Goal: Navigation & Orientation: Find specific page/section

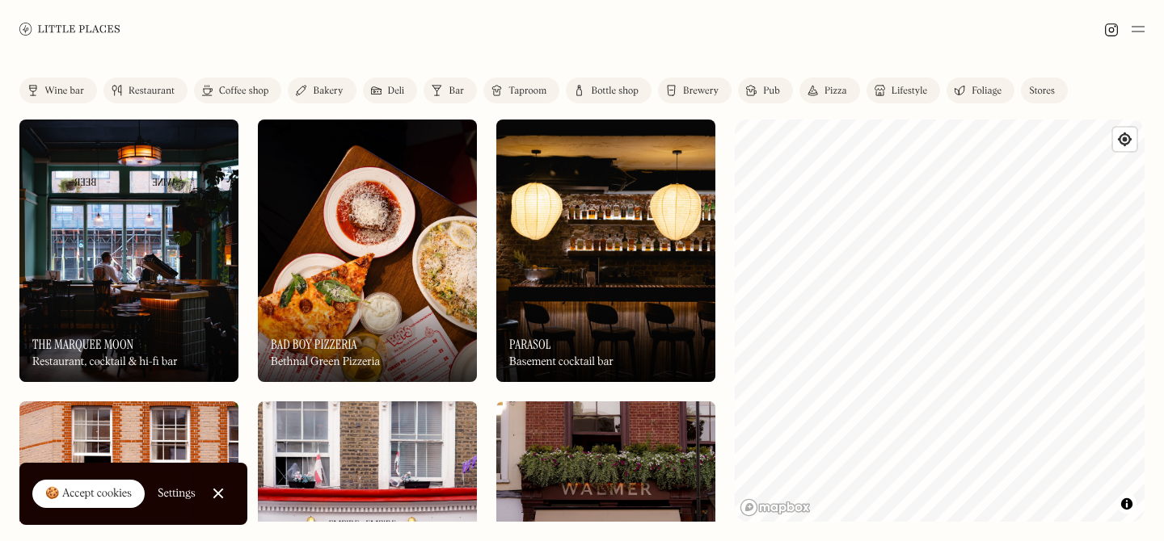
click at [70, 86] on div "Wine bar" at bounding box center [64, 91] width 40 height 10
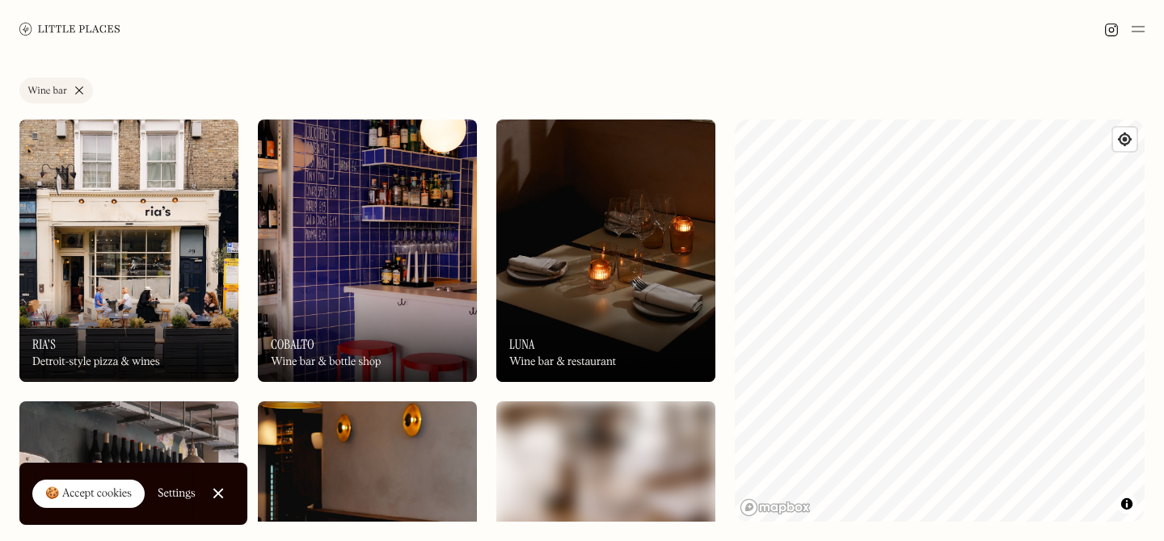
click at [78, 93] on link "Wine bar" at bounding box center [56, 91] width 74 height 26
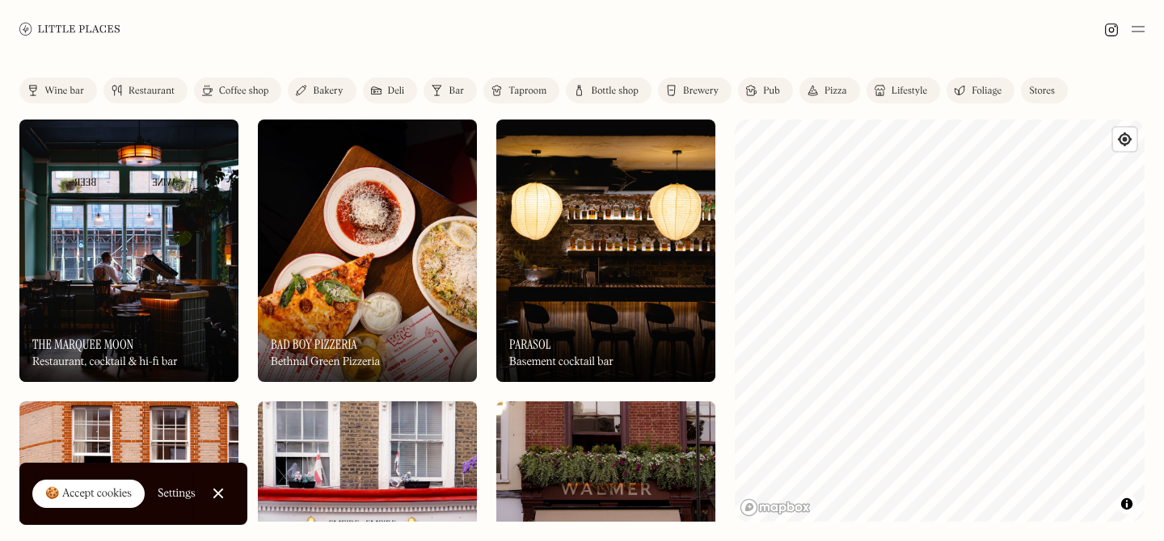
click at [158, 94] on div "Restaurant" at bounding box center [151, 91] width 46 height 10
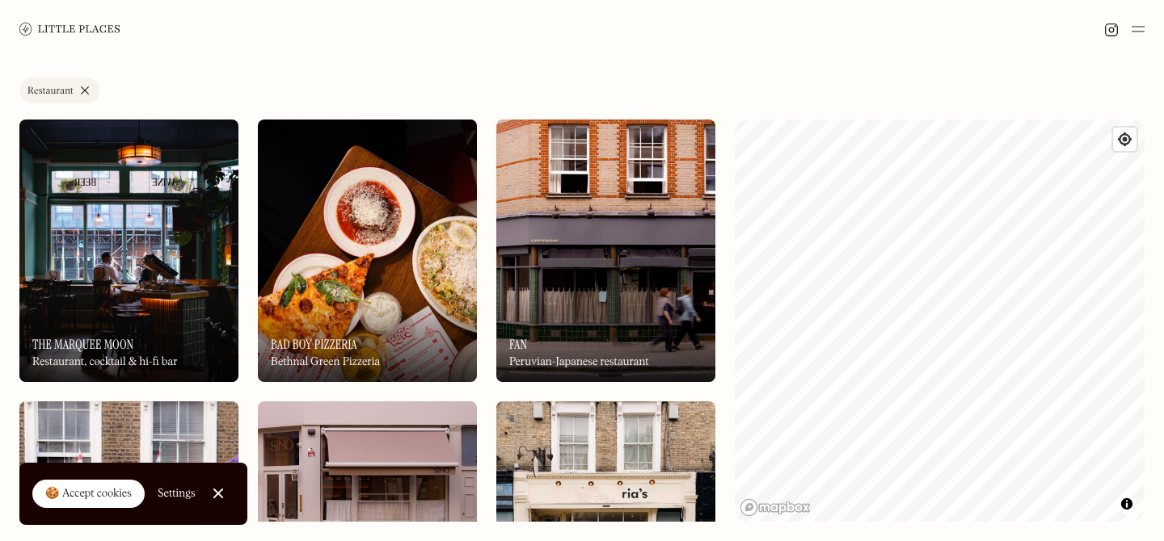
click at [78, 84] on link "Restaurant" at bounding box center [59, 91] width 80 height 26
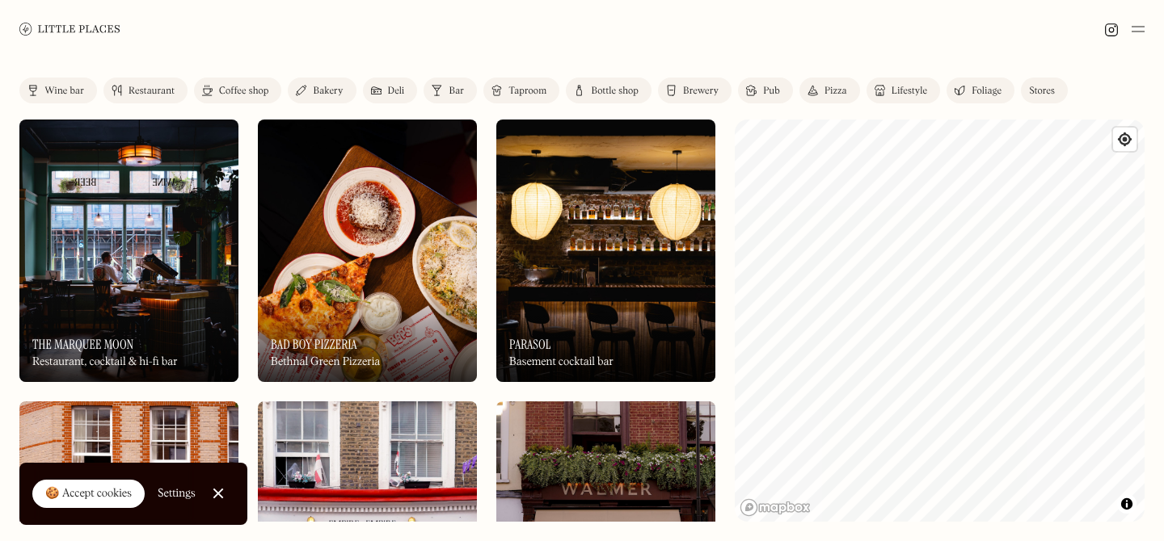
click at [246, 97] on link "Coffee shop" at bounding box center [237, 91] width 87 height 26
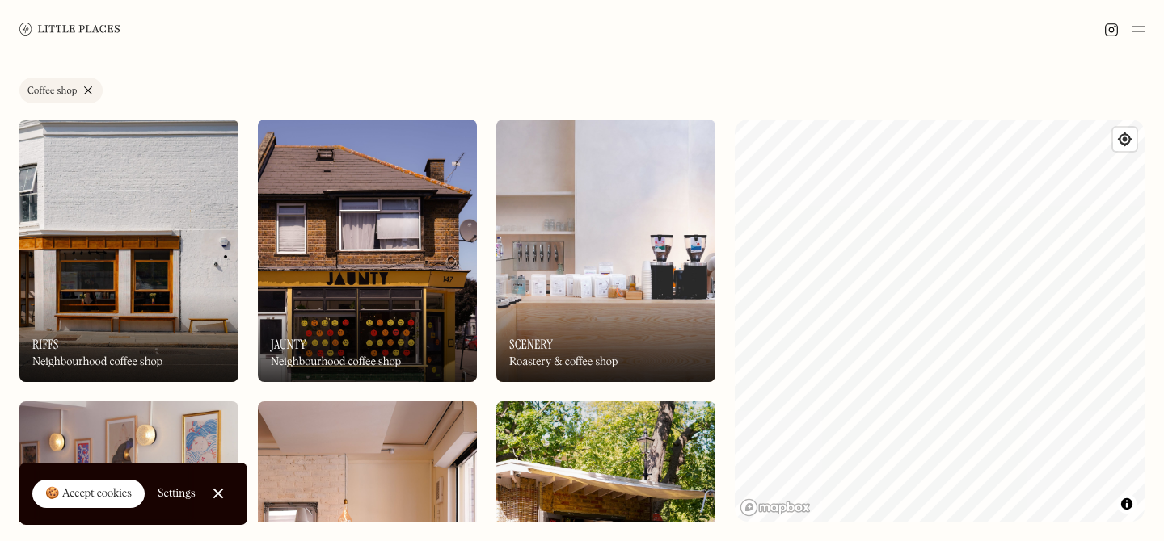
click at [89, 89] on link "Coffee shop" at bounding box center [60, 91] width 83 height 26
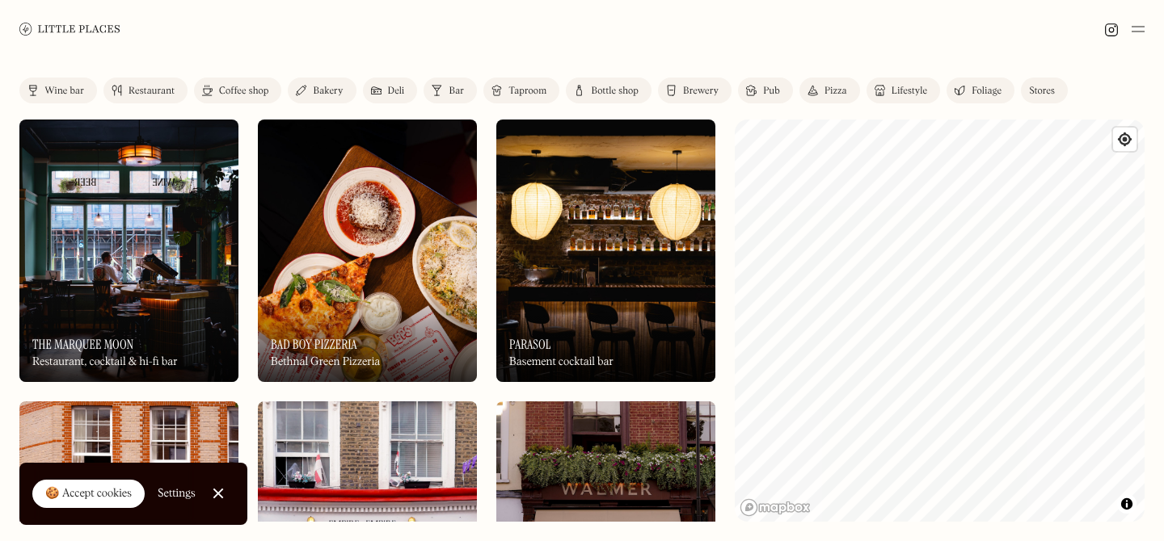
click at [398, 91] on div "Deli" at bounding box center [396, 91] width 17 height 10
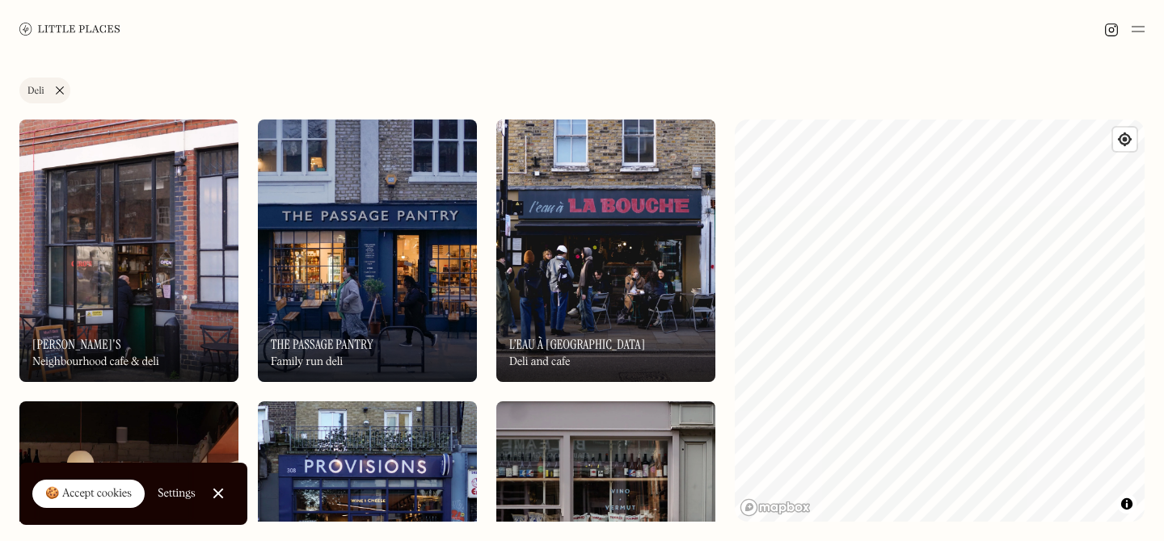
click at [57, 89] on link "Deli" at bounding box center [44, 91] width 51 height 26
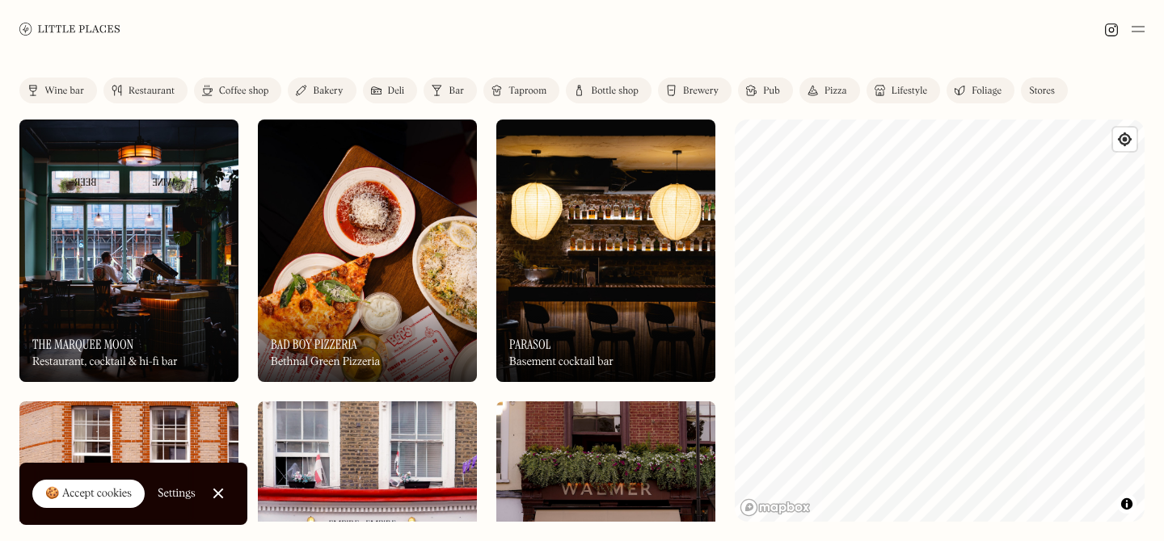
click at [69, 91] on div "Wine bar" at bounding box center [64, 91] width 40 height 10
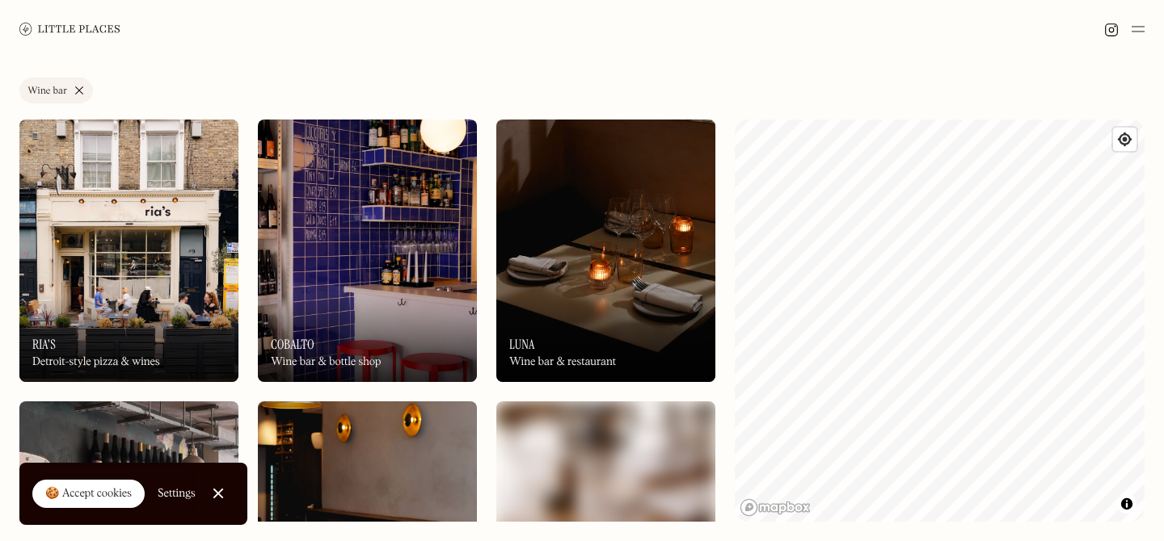
click at [74, 88] on link "Wine bar" at bounding box center [56, 91] width 74 height 26
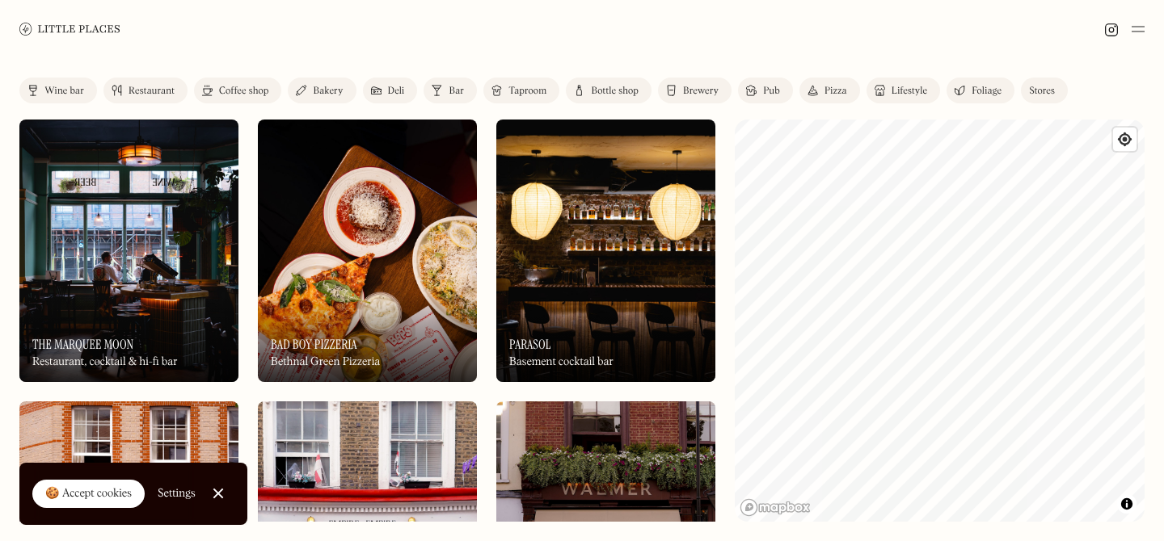
click at [156, 95] on div "Restaurant" at bounding box center [151, 91] width 46 height 10
